Goal: Task Accomplishment & Management: Manage account settings

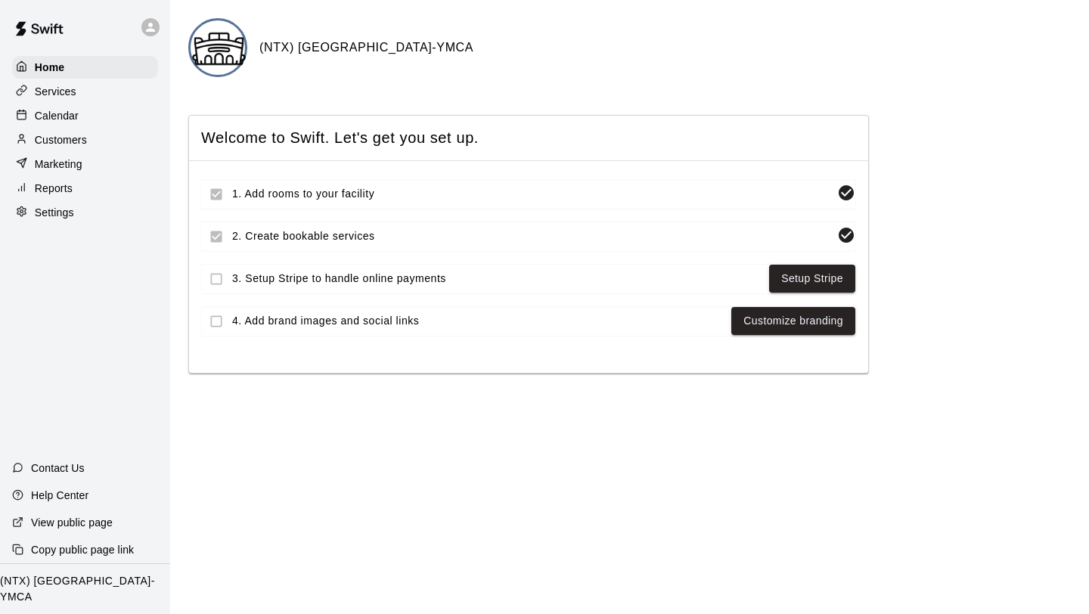
click at [156, 27] on icon at bounding box center [151, 27] width 14 height 14
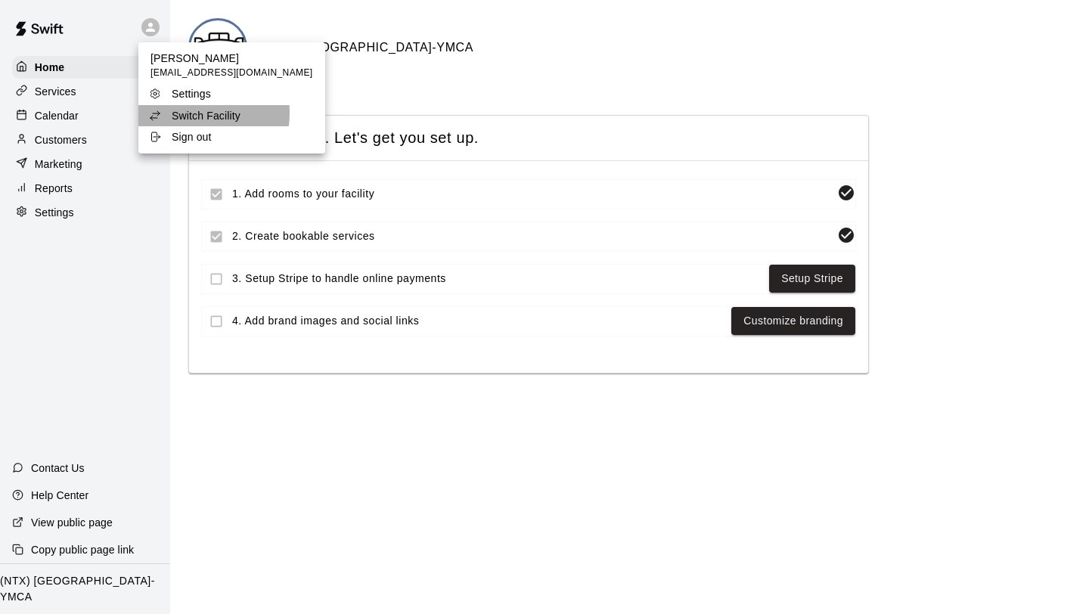
click at [191, 113] on p "Switch Facility" at bounding box center [206, 115] width 69 height 15
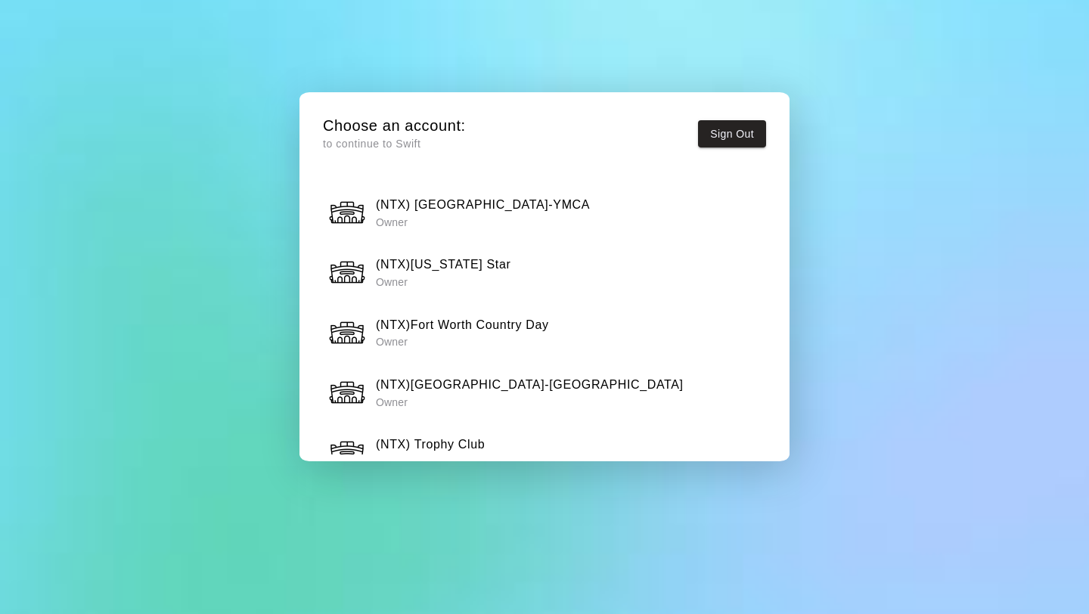
scroll to position [1361, 0]
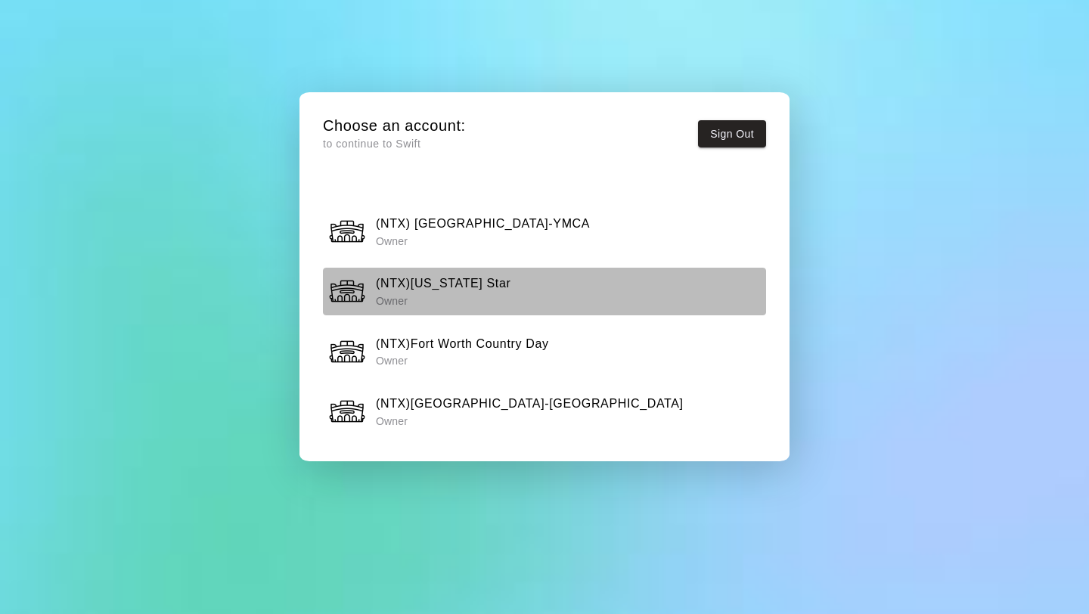
click at [495, 287] on div "(NTX)[US_STATE] Star Owner" at bounding box center [545, 291] width 434 height 38
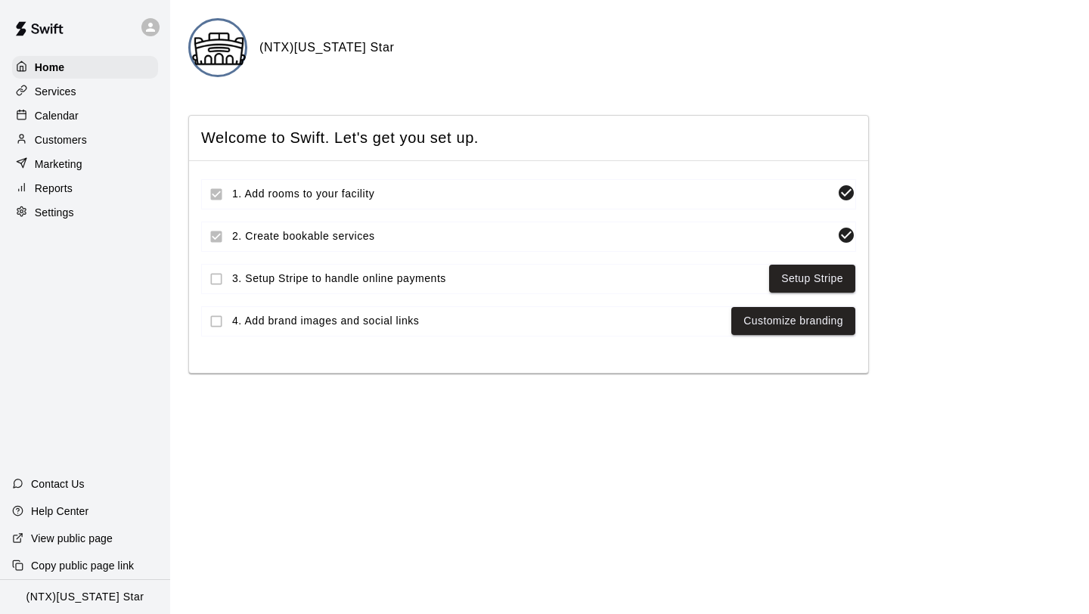
click at [64, 116] on p "Calendar" at bounding box center [57, 115] width 44 height 15
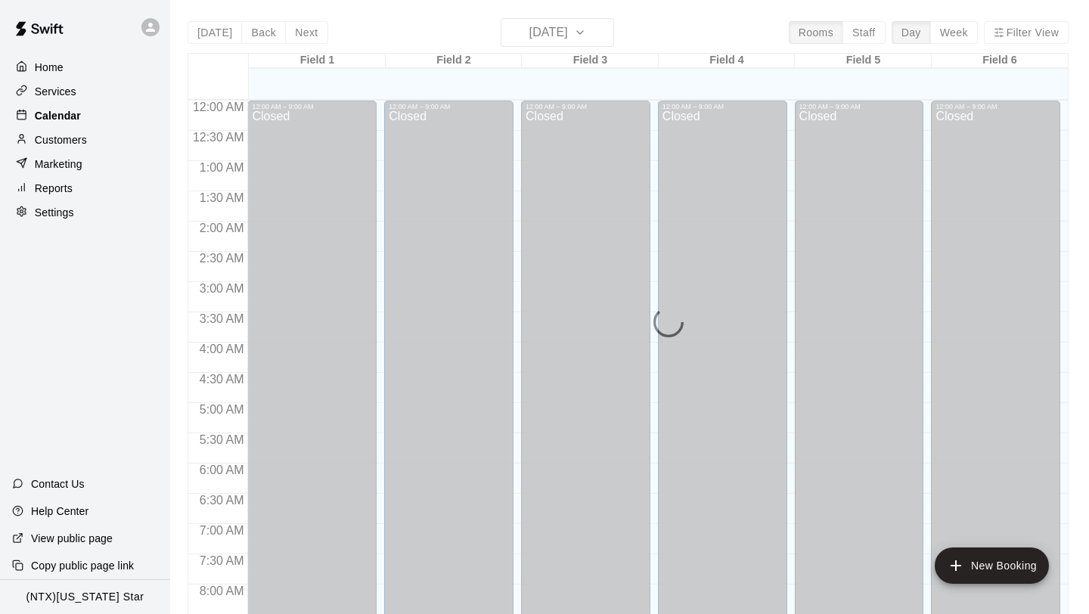
scroll to position [600, 0]
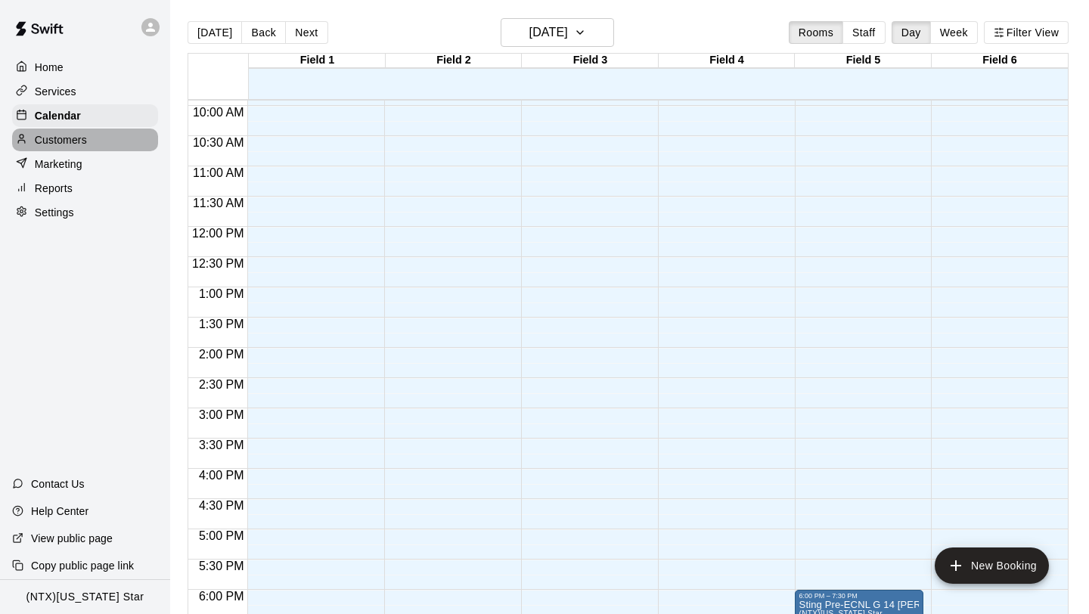
click at [85, 135] on p "Customers" at bounding box center [61, 139] width 52 height 15
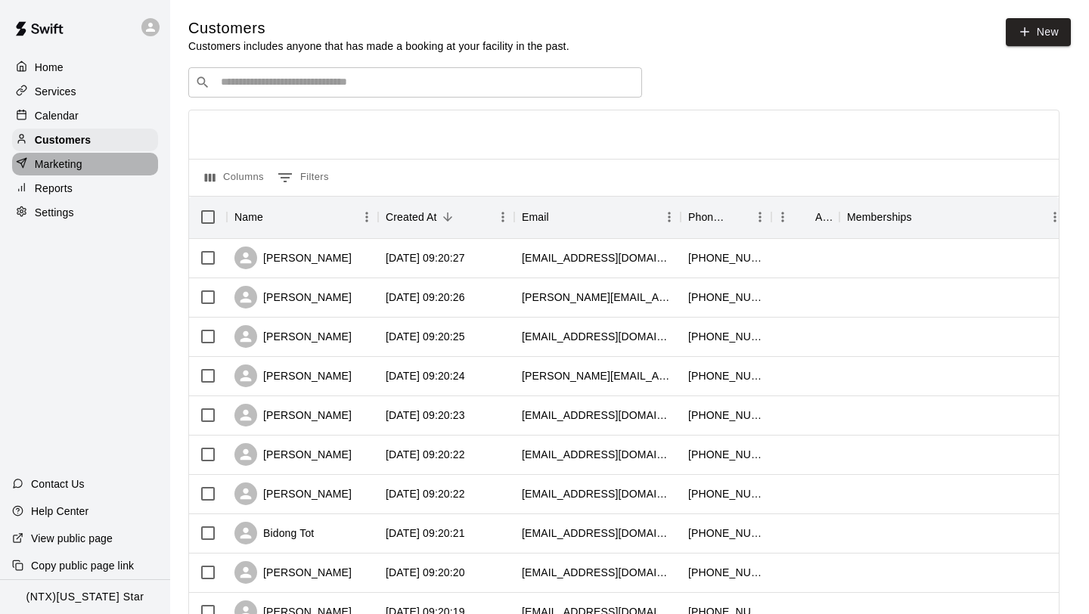
click at [75, 164] on p "Marketing" at bounding box center [59, 164] width 48 height 15
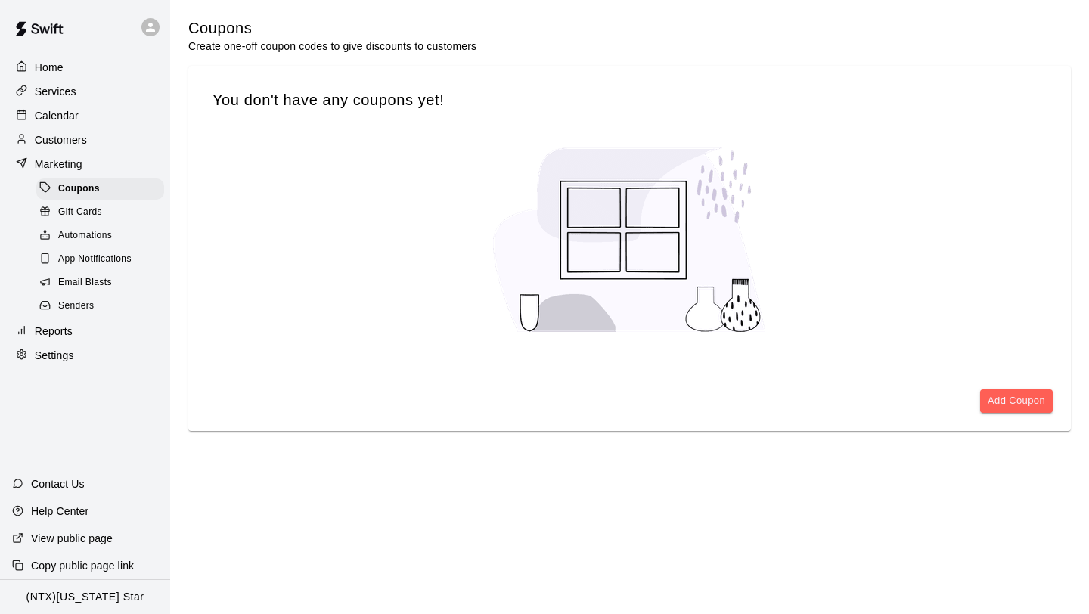
click at [77, 92] on div "Services" at bounding box center [85, 91] width 146 height 23
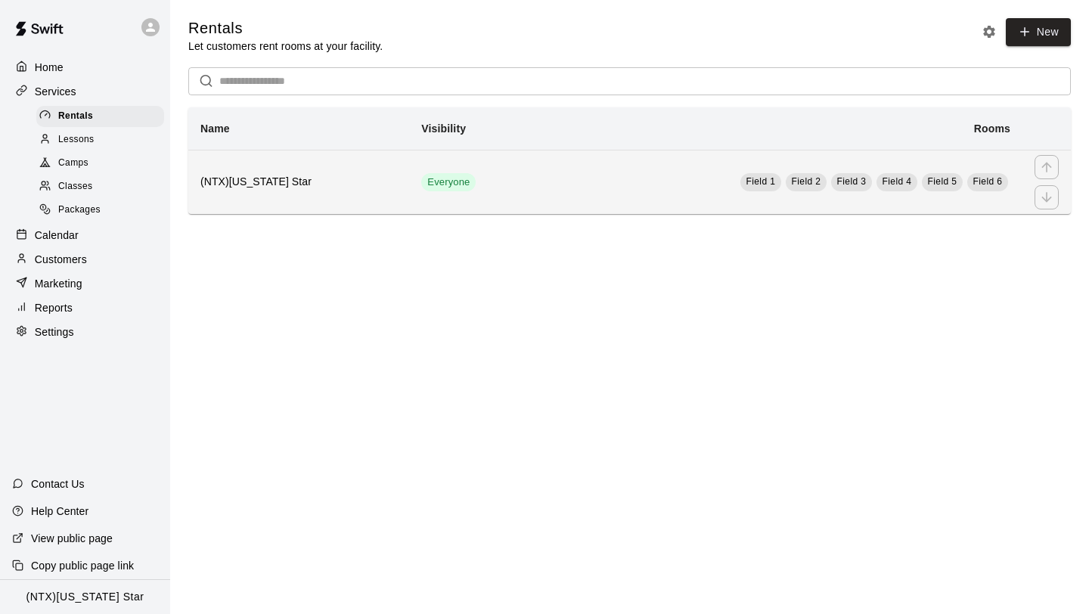
click at [765, 184] on span "Field 1" at bounding box center [762, 181] width 30 height 11
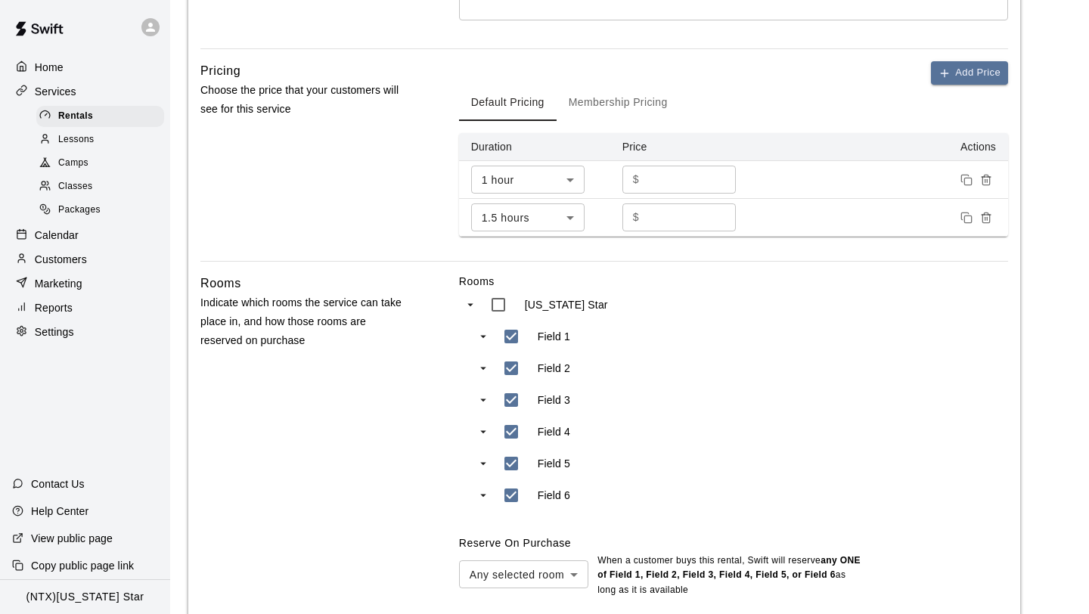
scroll to position [619, 0]
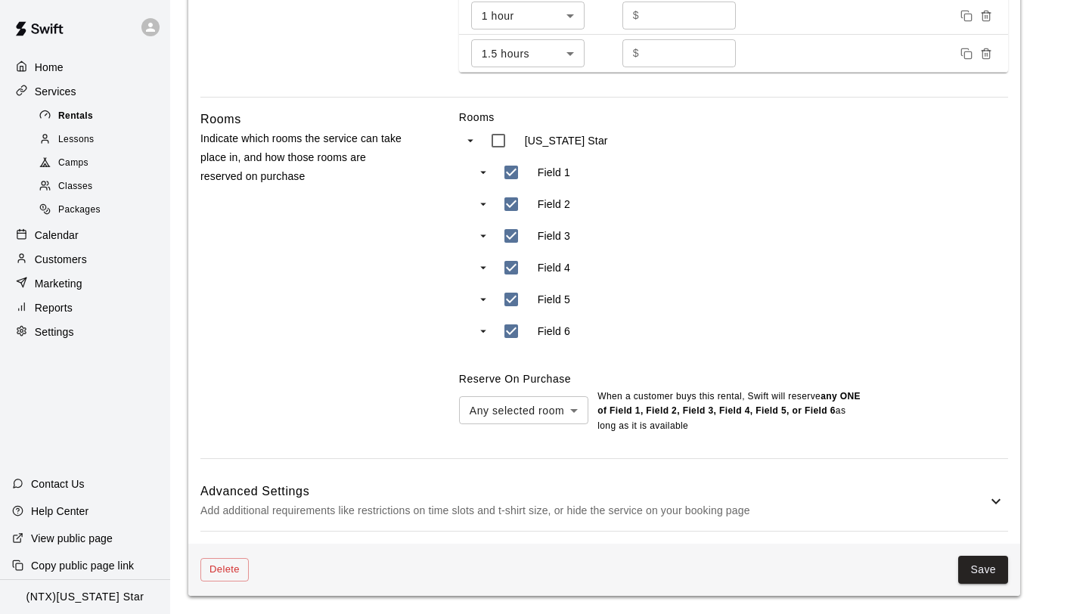
click at [69, 116] on span "Rentals" at bounding box center [75, 116] width 35 height 15
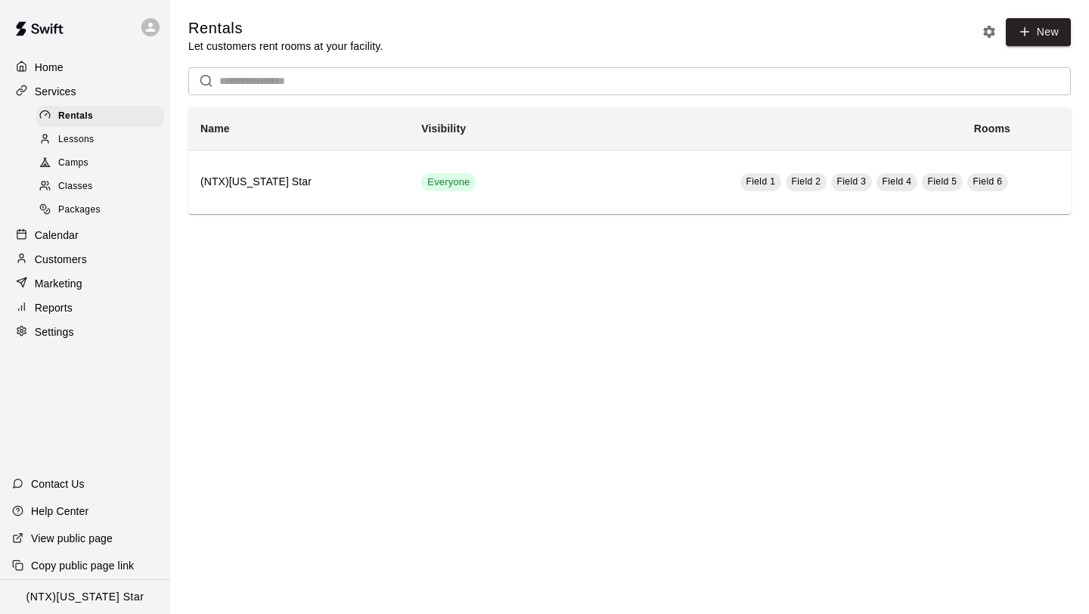
click at [67, 326] on p "Settings" at bounding box center [54, 332] width 39 height 15
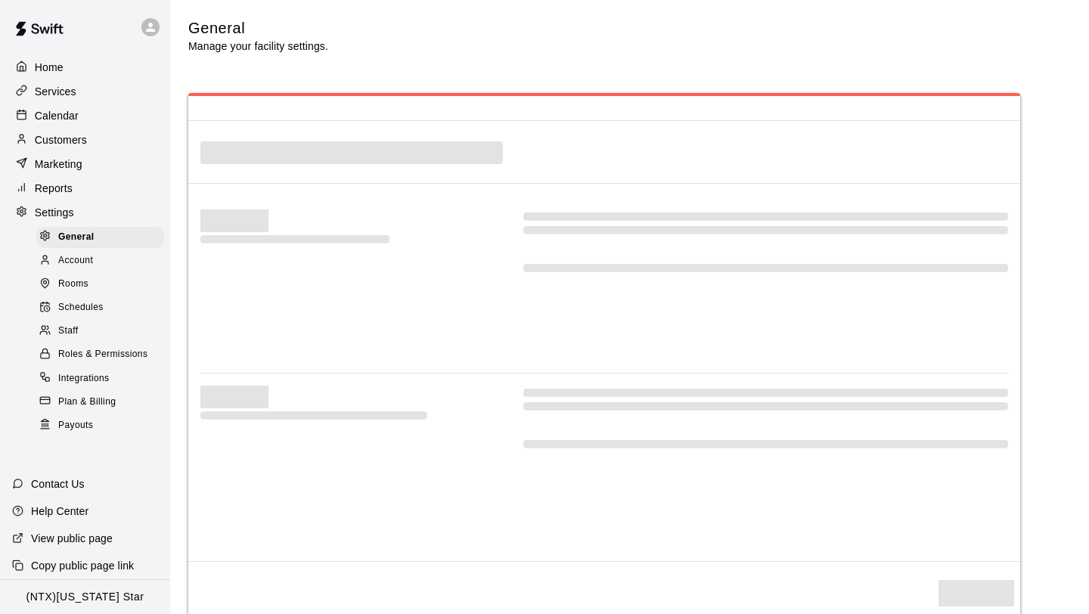
select select "**"
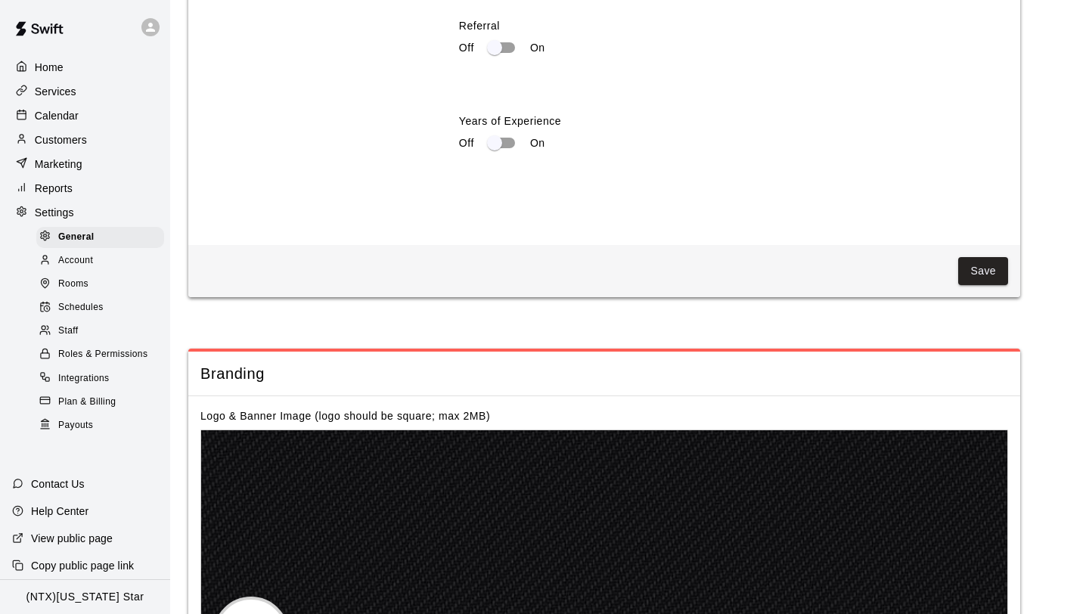
scroll to position [3133, 0]
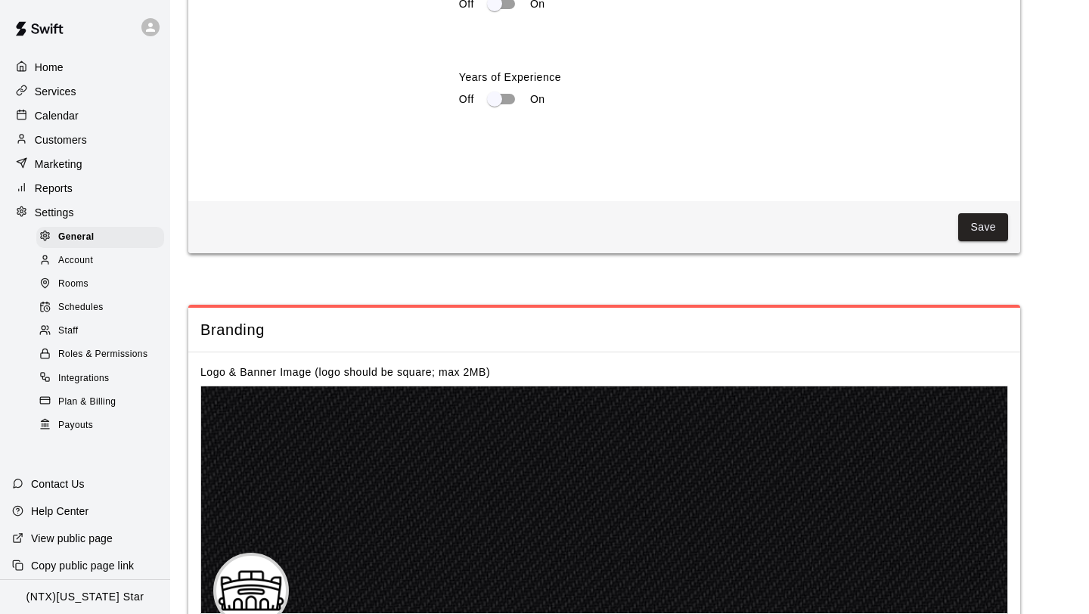
click at [81, 279] on span "Rooms" at bounding box center [73, 284] width 30 height 15
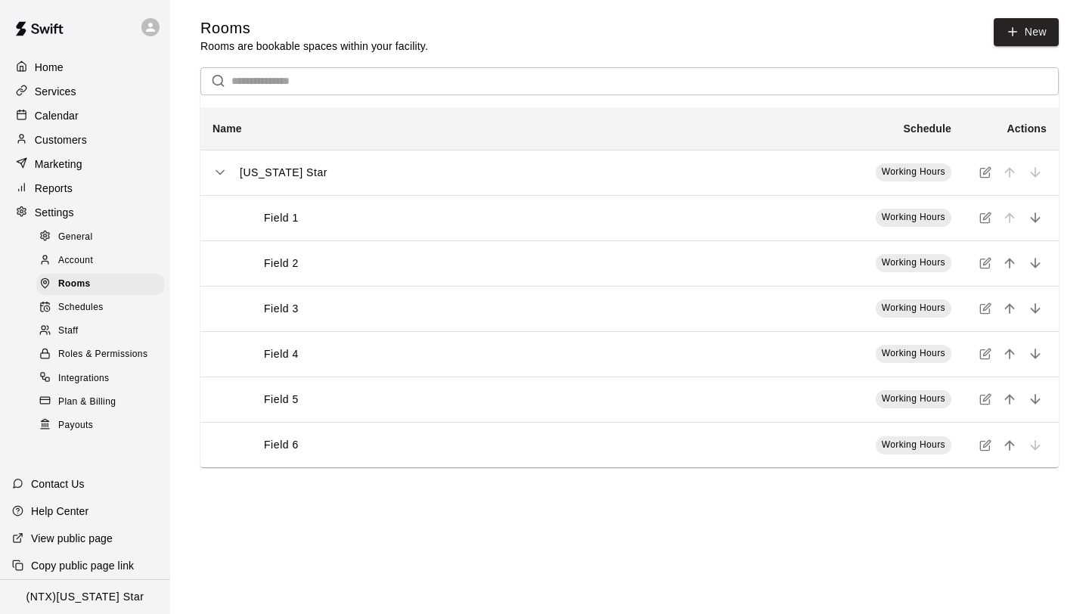
click at [989, 219] on icon "simple table" at bounding box center [985, 218] width 9 height 9
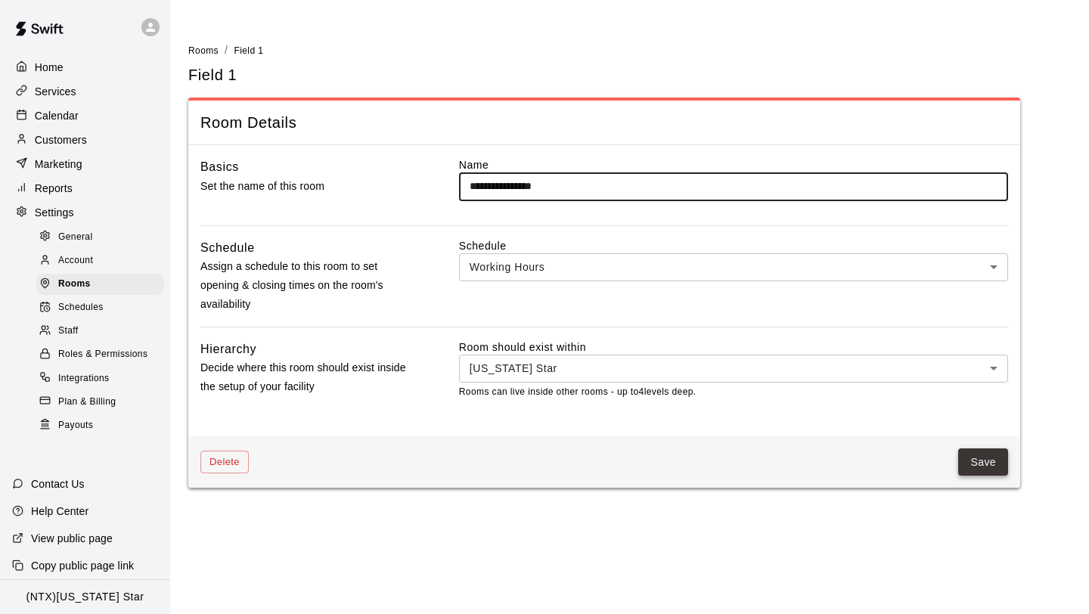
type input "**********"
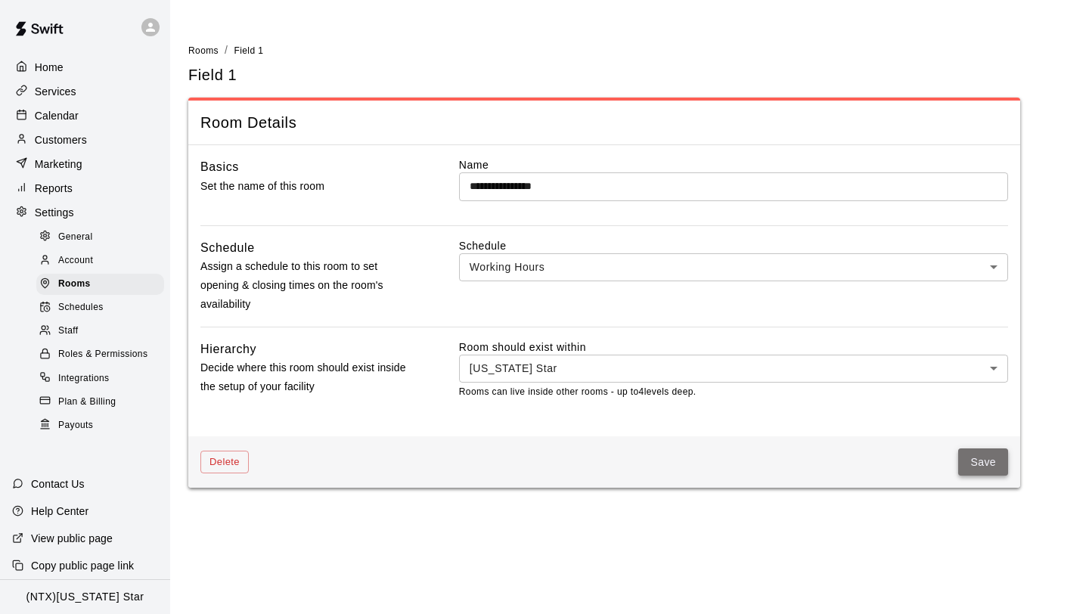
click at [975, 458] on button "Save" at bounding box center [984, 463] width 50 height 28
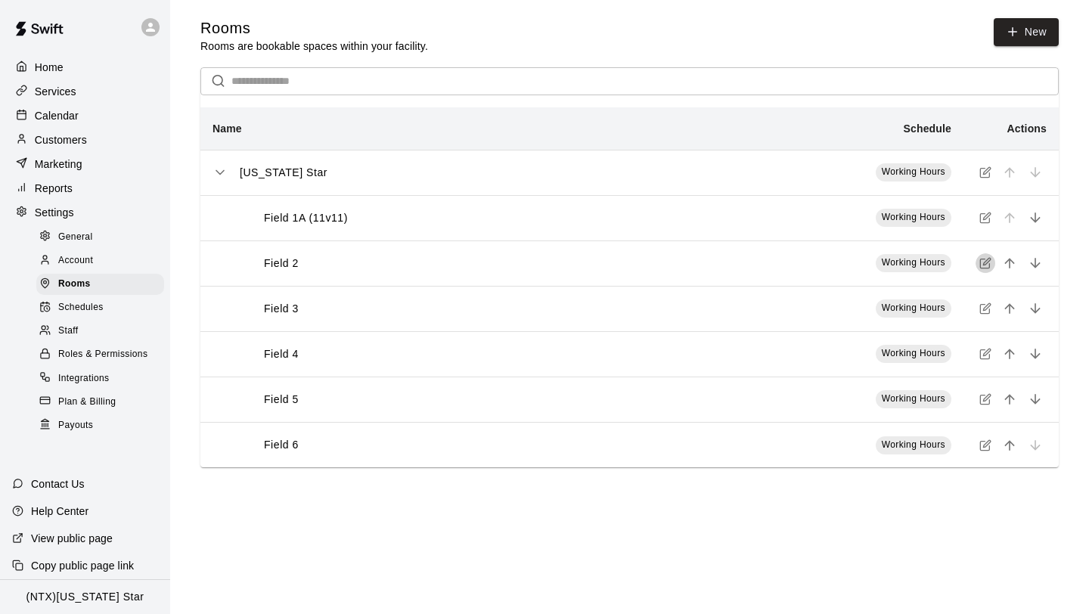
click at [984, 266] on icon "simple table" at bounding box center [986, 263] width 12 height 12
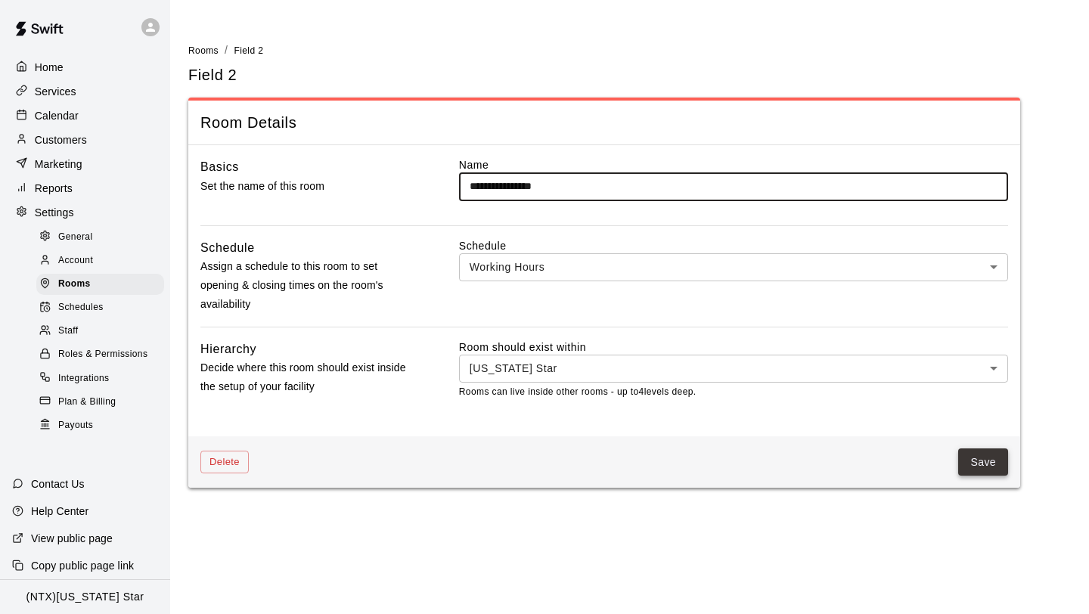
type input "**********"
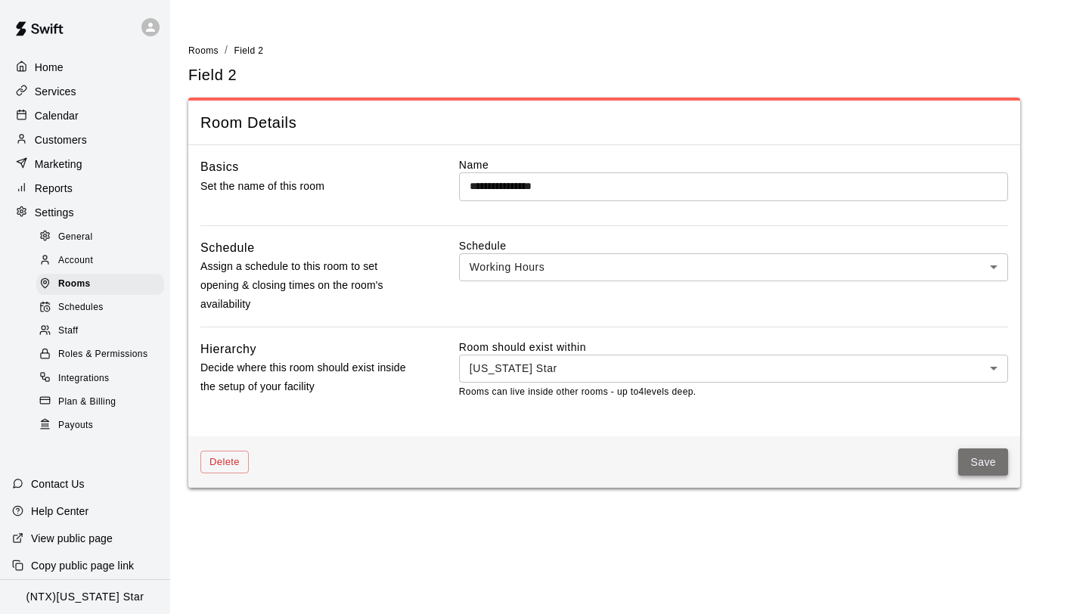
click at [982, 465] on button "Save" at bounding box center [984, 463] width 50 height 28
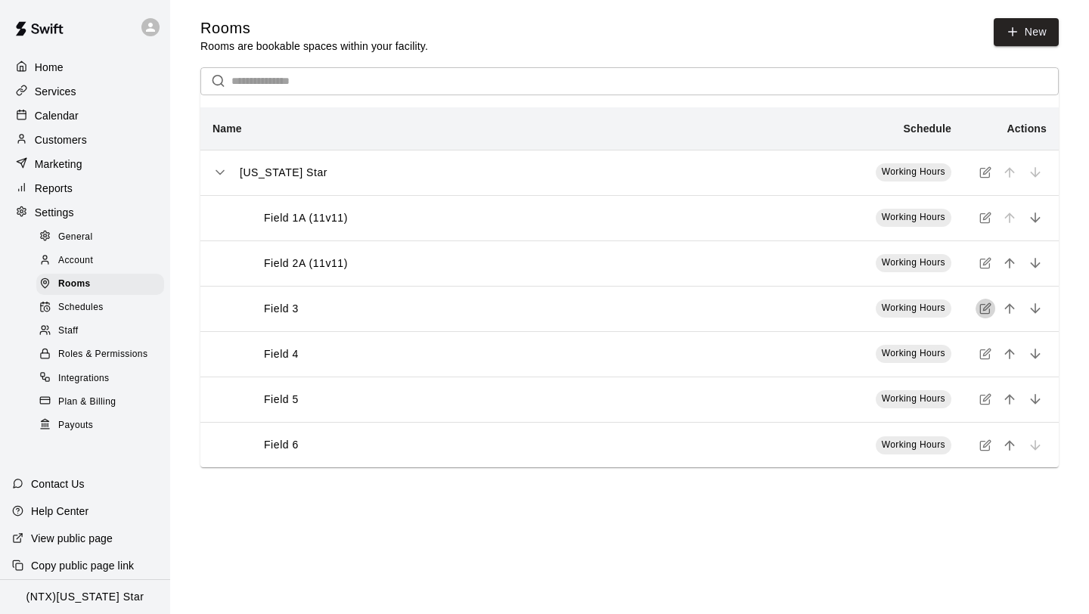
click at [984, 312] on icon "simple table" at bounding box center [986, 309] width 12 height 12
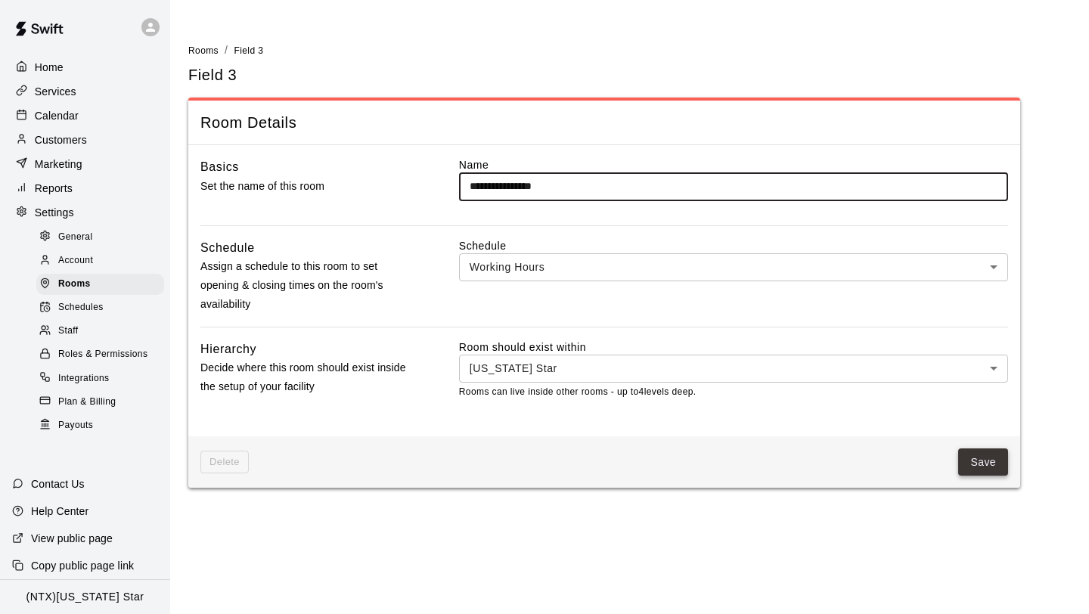
type input "**********"
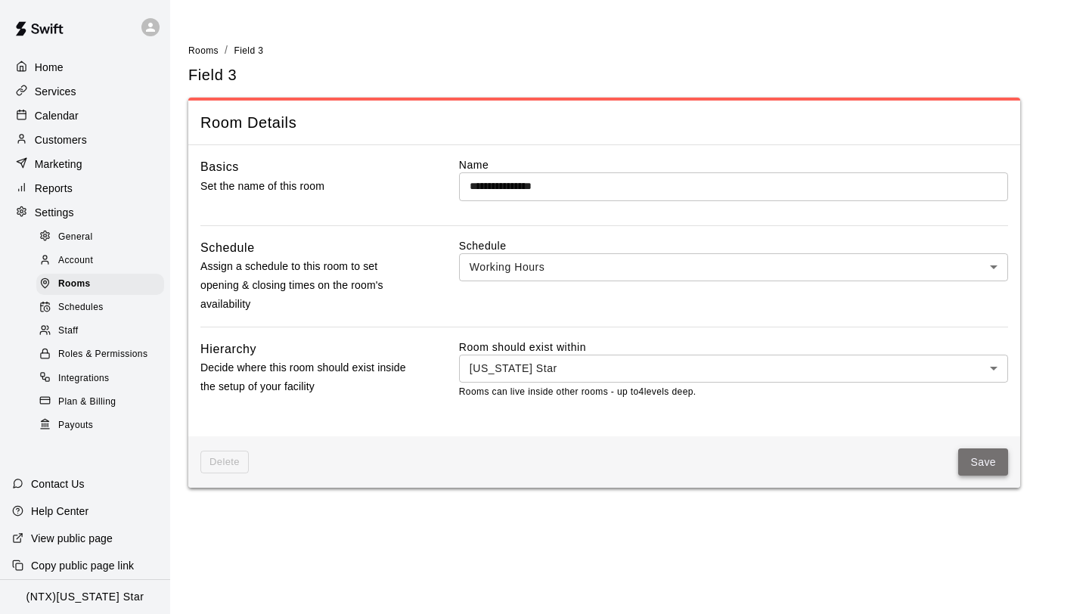
click at [977, 463] on button "Save" at bounding box center [984, 463] width 50 height 28
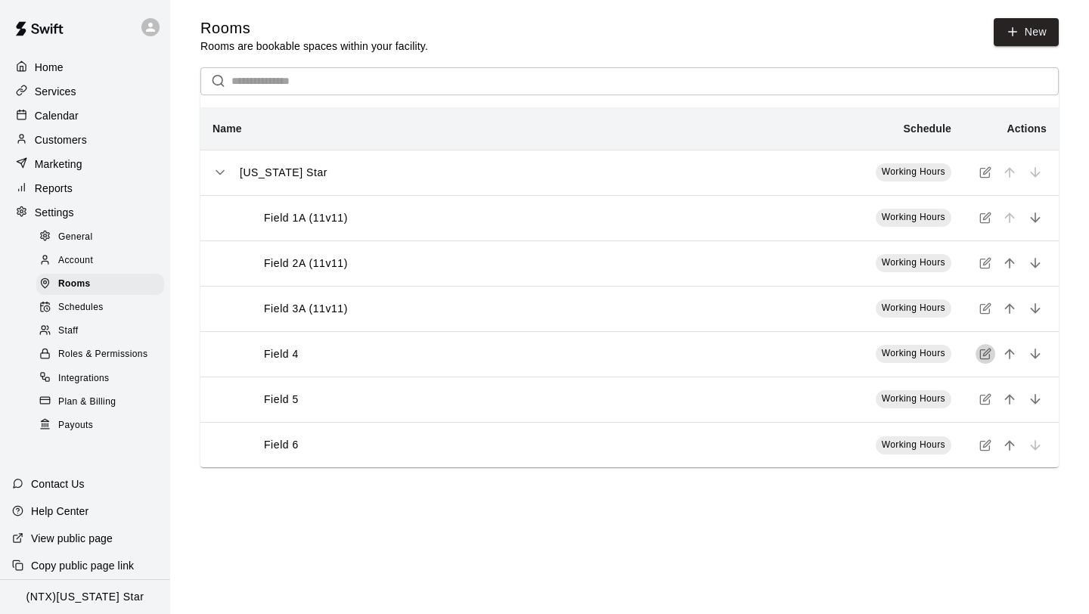
click at [986, 356] on icon "simple table" at bounding box center [986, 354] width 12 height 12
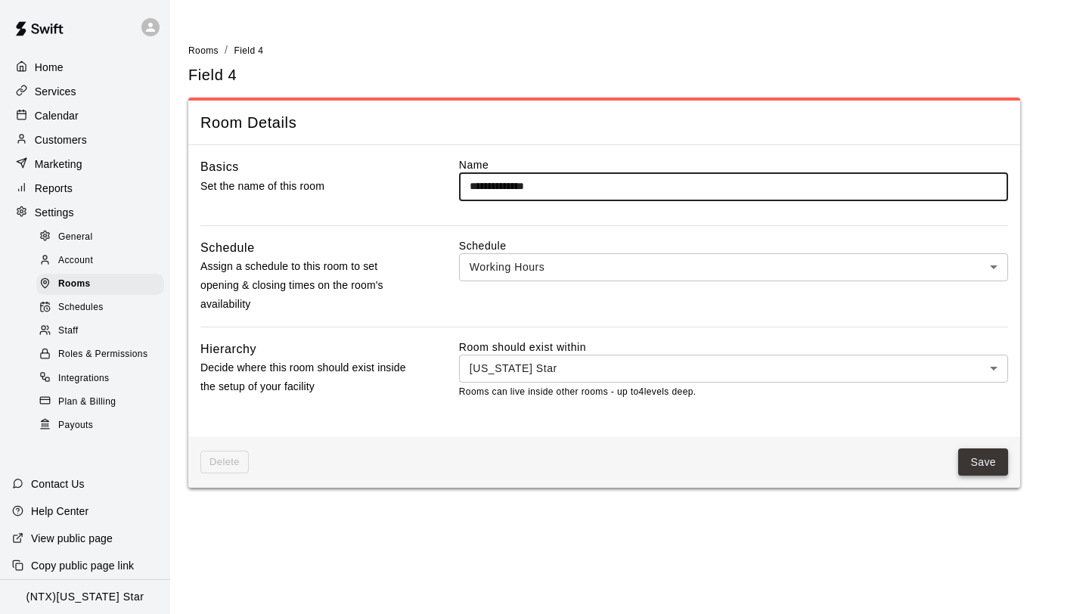
type input "**********"
click at [987, 462] on button "Save" at bounding box center [984, 463] width 50 height 28
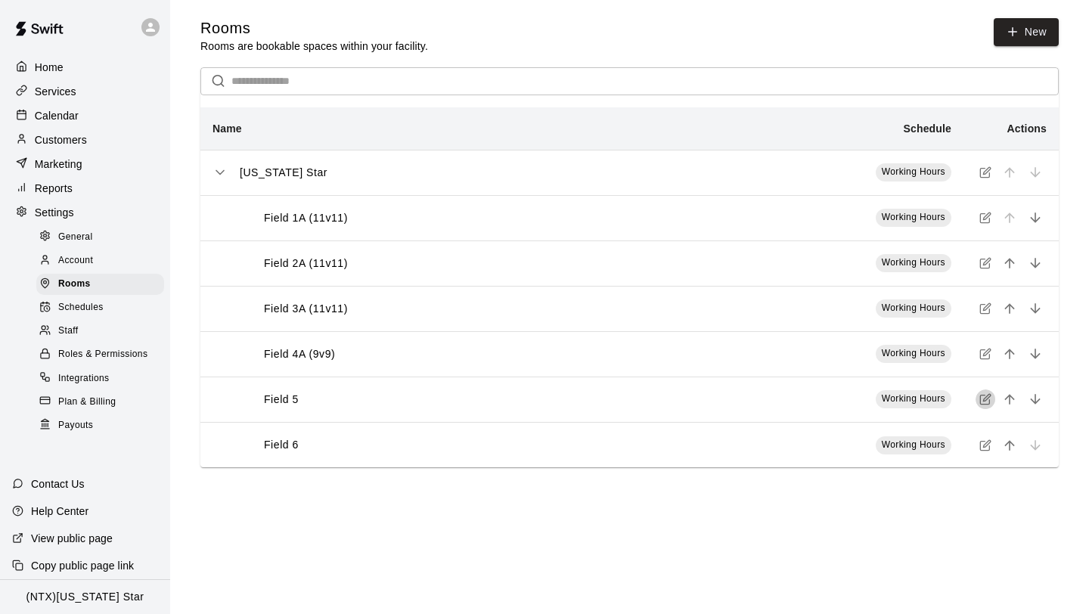
click at [984, 396] on icon "simple table" at bounding box center [986, 399] width 12 height 12
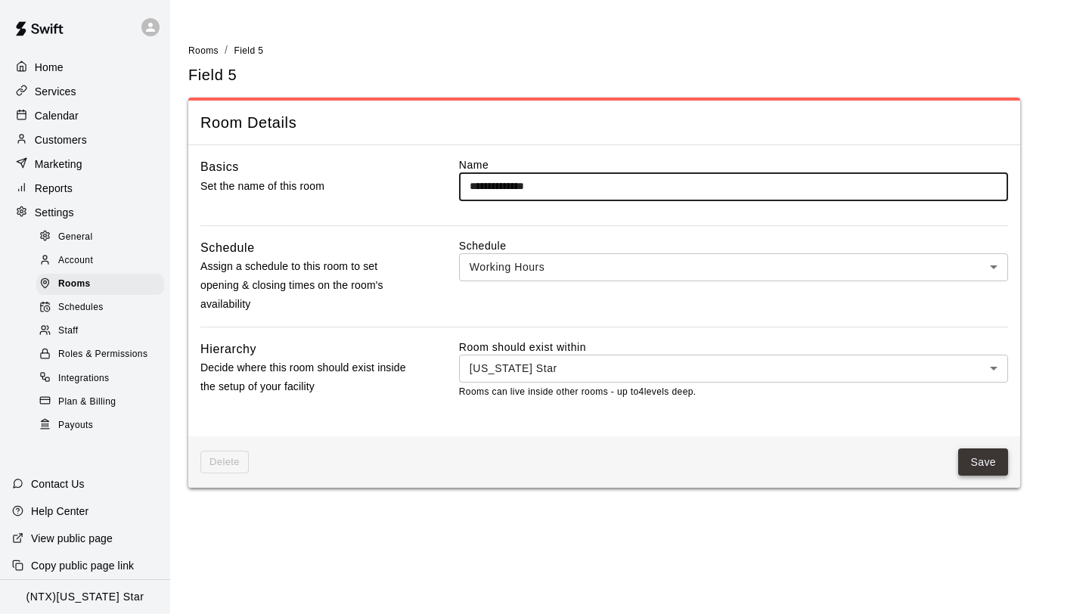
type input "**********"
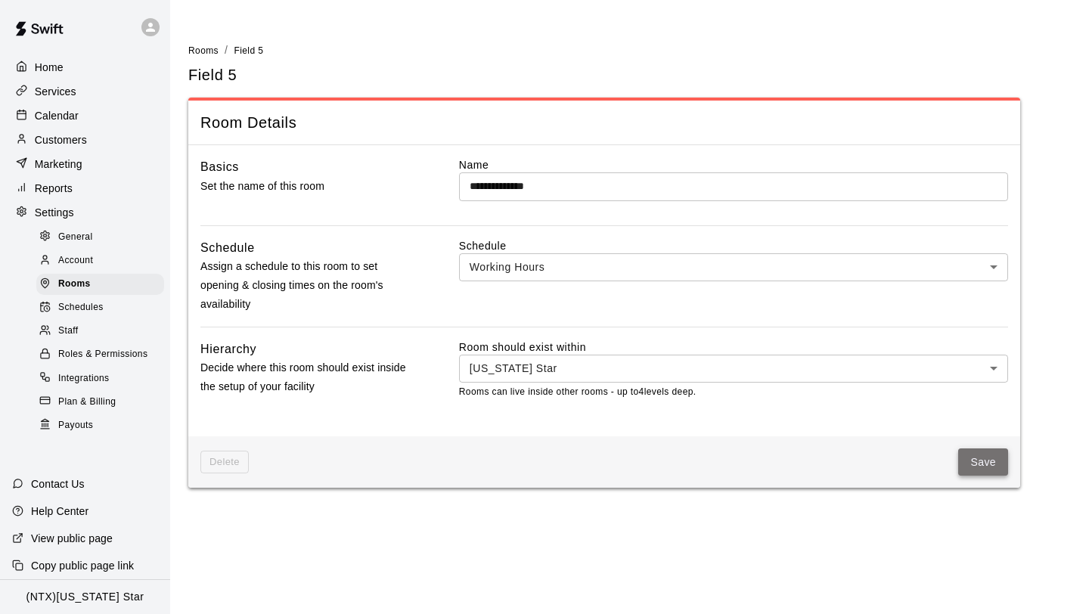
click at [987, 461] on button "Save" at bounding box center [984, 463] width 50 height 28
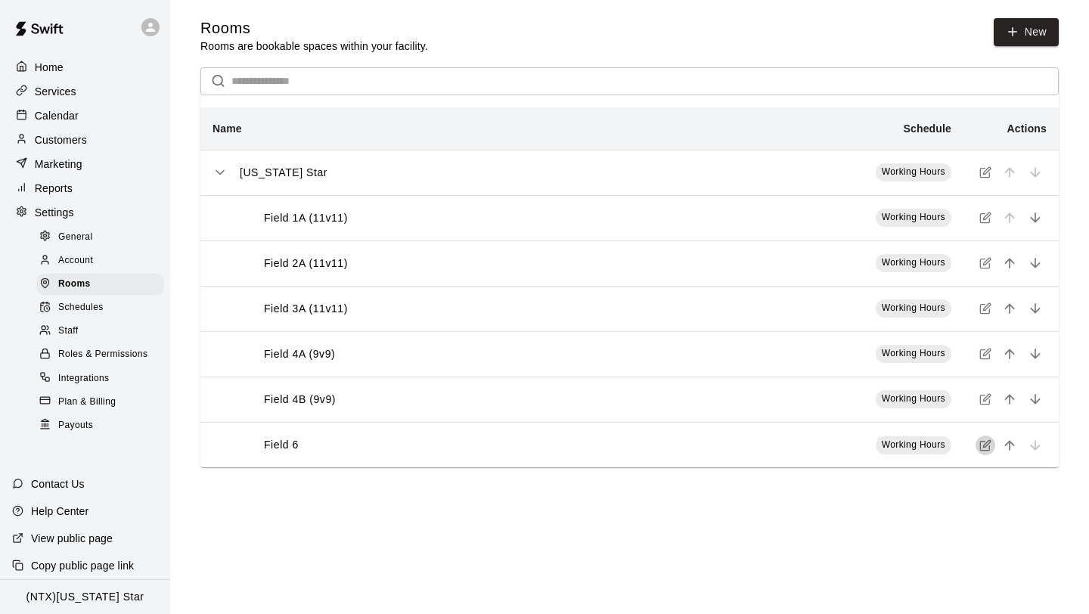
click at [983, 448] on icon "simple table" at bounding box center [986, 446] width 12 height 12
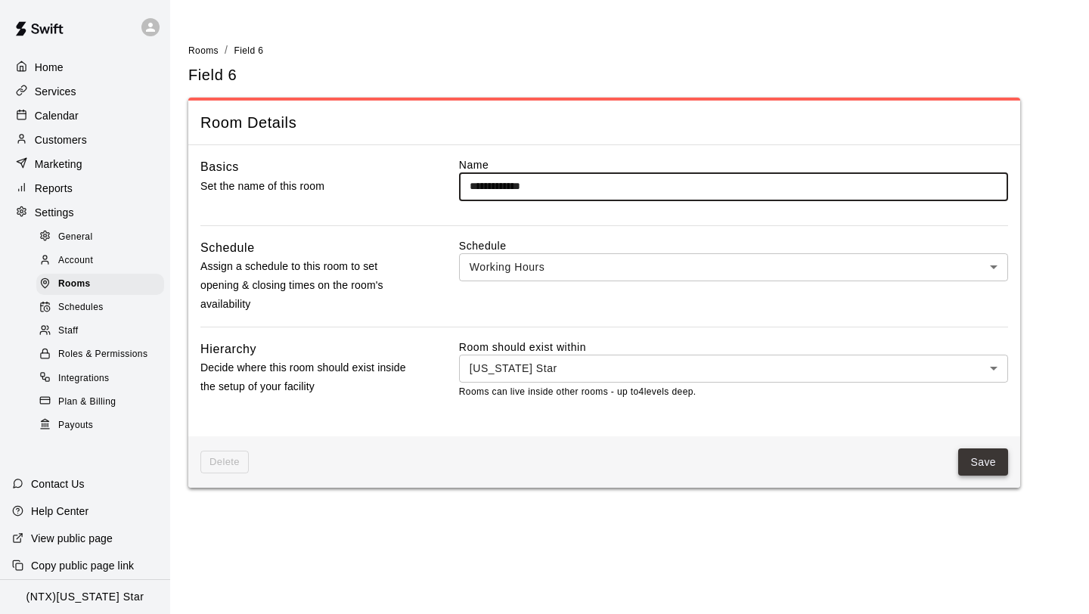
type input "**********"
click at [973, 471] on button "Save" at bounding box center [984, 463] width 50 height 28
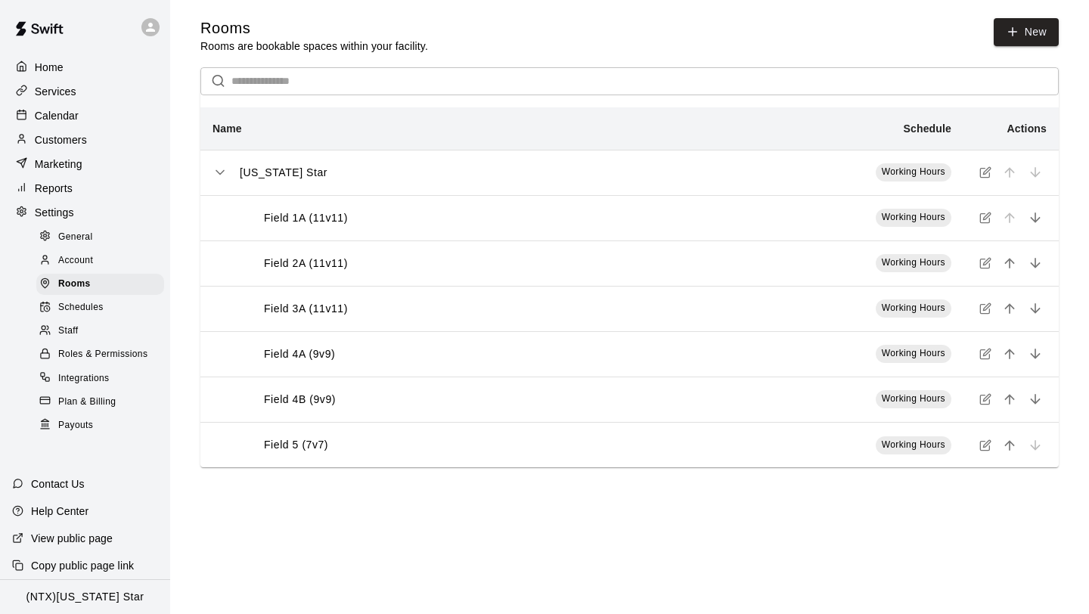
click at [63, 117] on p "Calendar" at bounding box center [57, 115] width 44 height 15
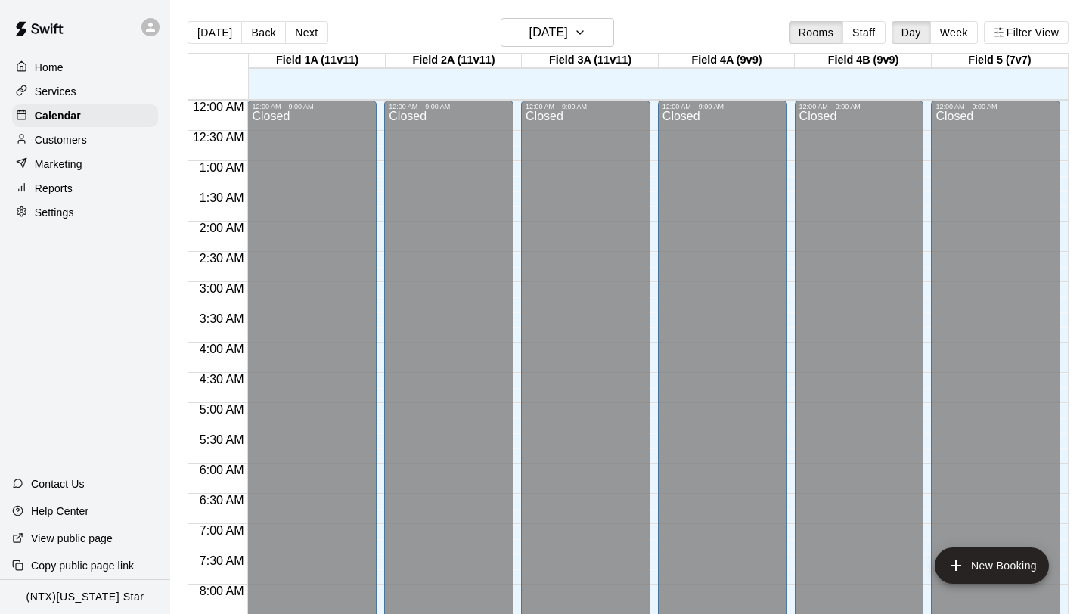
scroll to position [603, 0]
